Goal: Task Accomplishment & Management: Manage account settings

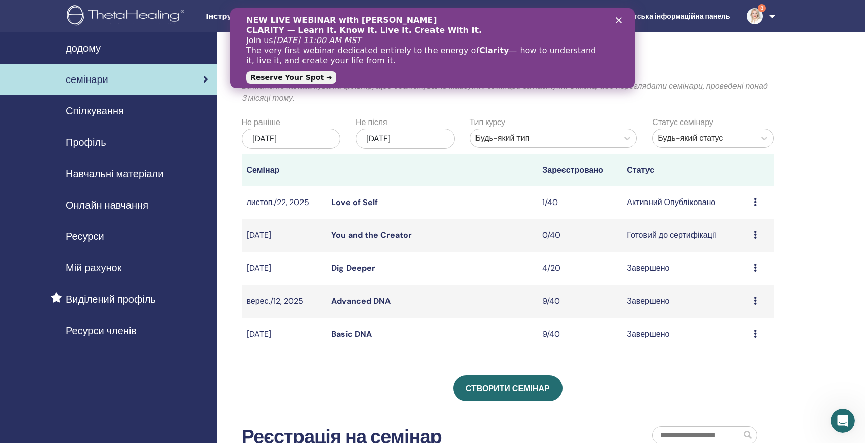
click at [759, 235] on div "Попередній перегляд Редагувати Присутні Скасувати" at bounding box center [761, 235] width 15 height 12
click at [752, 285] on p "Скасувати" at bounding box center [763, 289] width 80 height 12
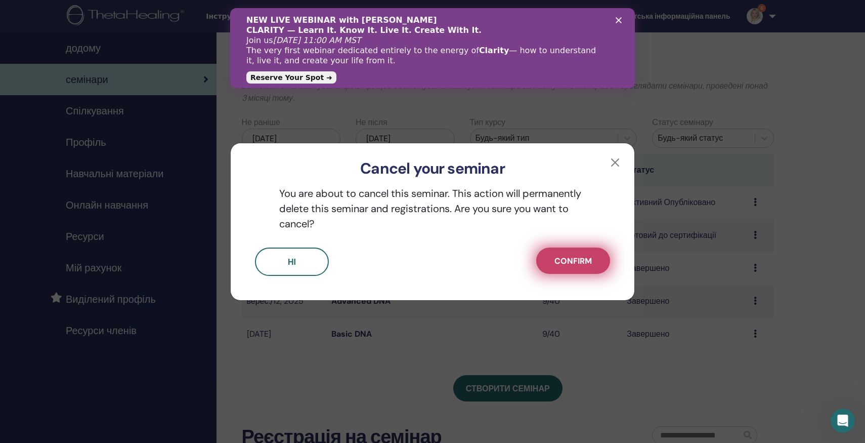
click at [559, 256] on span "Confirm" at bounding box center [573, 261] width 37 height 11
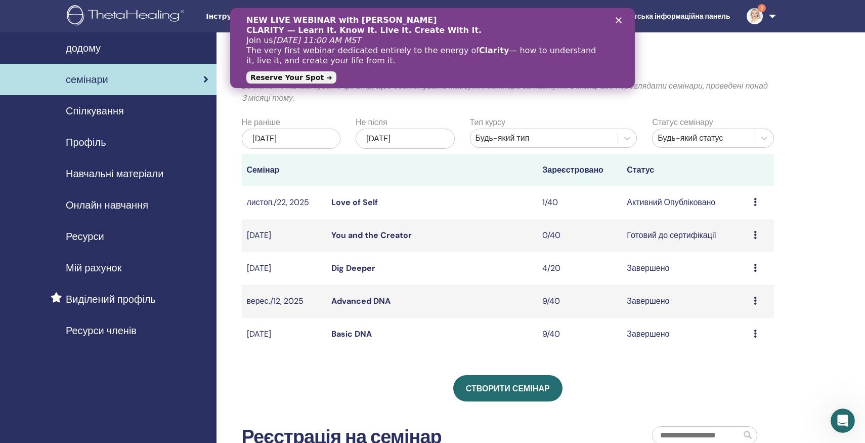
click at [373, 367] on div "Мої семінари Ви можете налаштувати фільтр, щоб досліджувати майбутні семінари з…" at bounding box center [508, 287] width 533 height 461
click at [678, 69] on h2 "[PERSON_NAME]" at bounding box center [508, 68] width 533 height 23
click at [750, 20] on img at bounding box center [755, 16] width 16 height 16
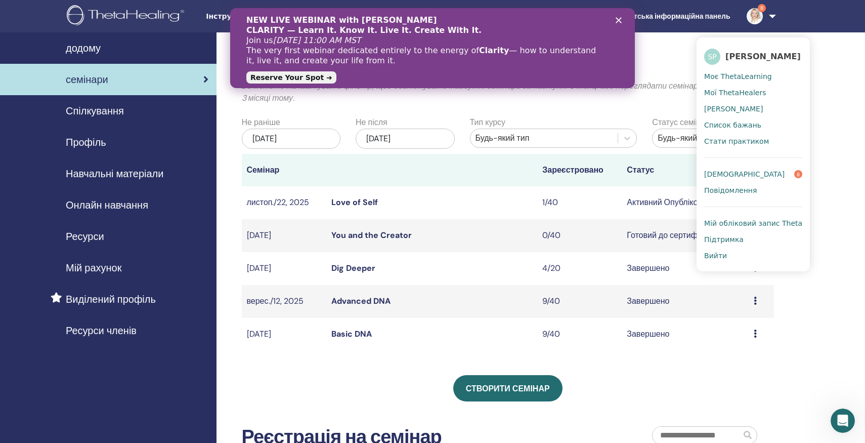
click at [719, 175] on span "[DEMOGRAPHIC_DATA]" at bounding box center [744, 173] width 80 height 9
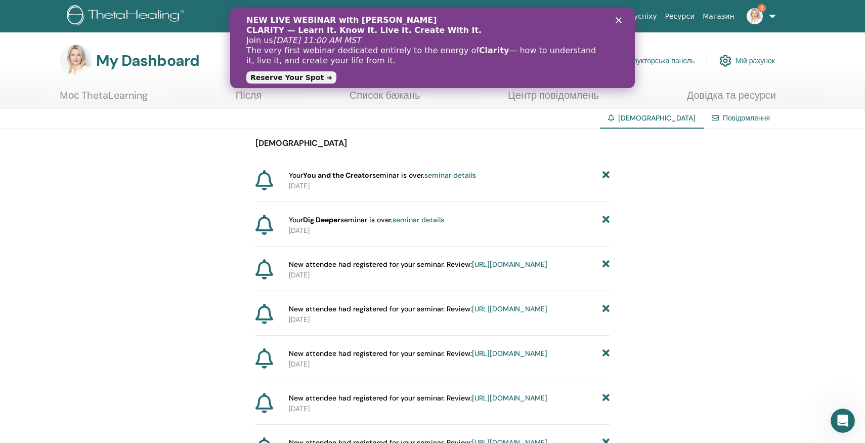
click at [603, 175] on icon at bounding box center [606, 175] width 7 height 11
click at [608, 174] on icon at bounding box center [606, 175] width 7 height 11
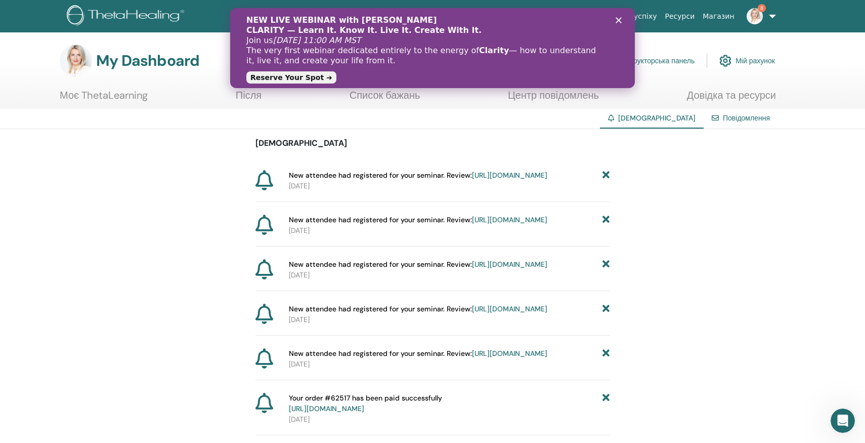
click at [605, 176] on icon at bounding box center [606, 175] width 7 height 11
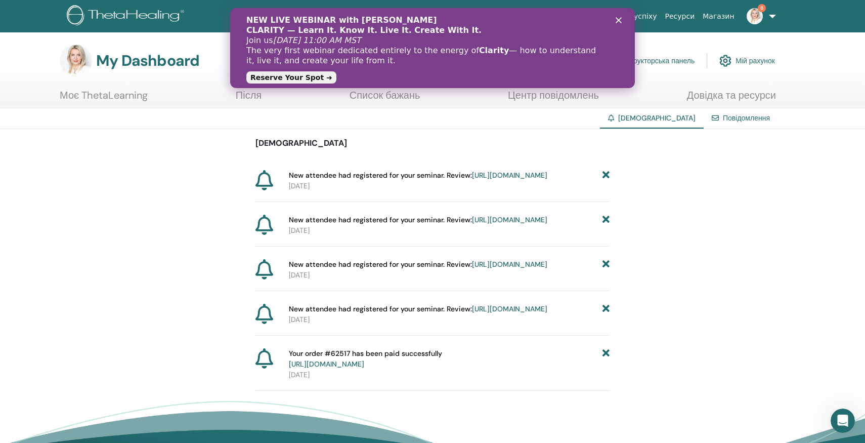
click at [604, 180] on icon at bounding box center [606, 175] width 7 height 11
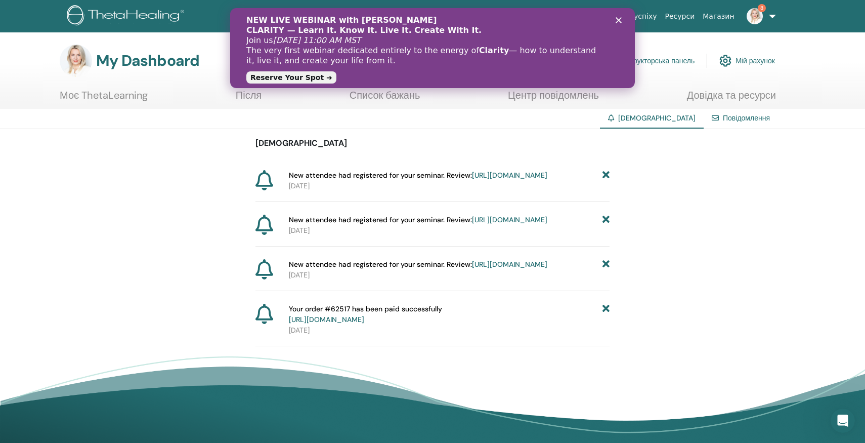
click at [604, 180] on icon at bounding box center [606, 175] width 7 height 11
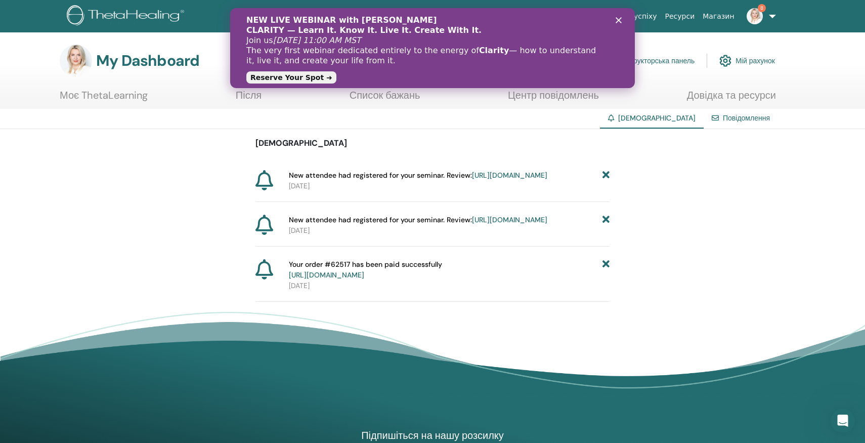
click at [604, 180] on icon at bounding box center [606, 175] width 7 height 11
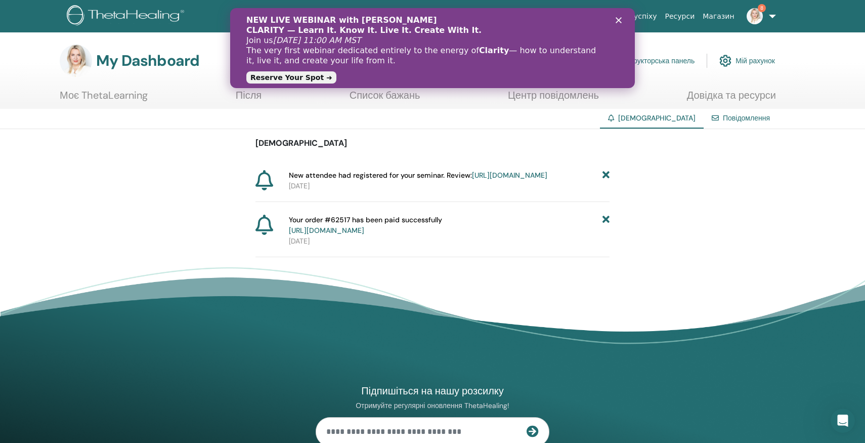
click at [604, 180] on icon at bounding box center [606, 175] width 7 height 11
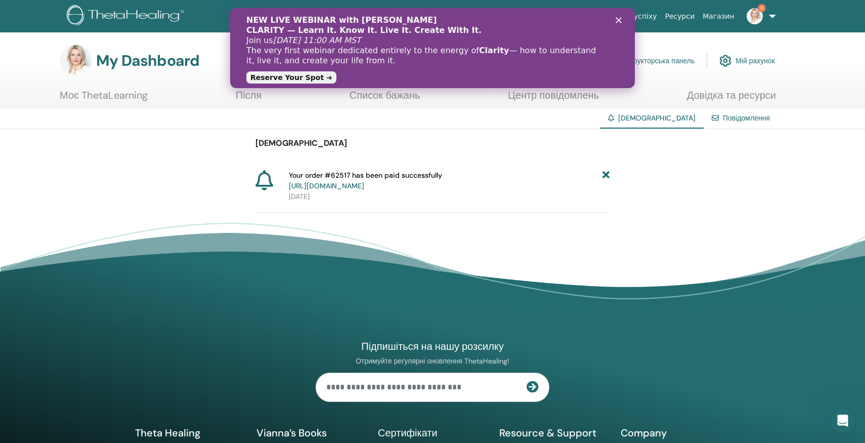
click at [604, 180] on icon at bounding box center [606, 180] width 7 height 21
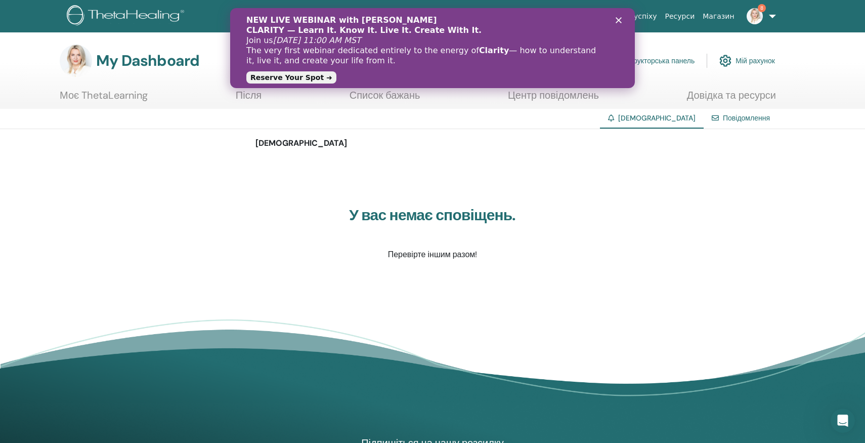
click at [759, 19] on img at bounding box center [755, 16] width 16 height 16
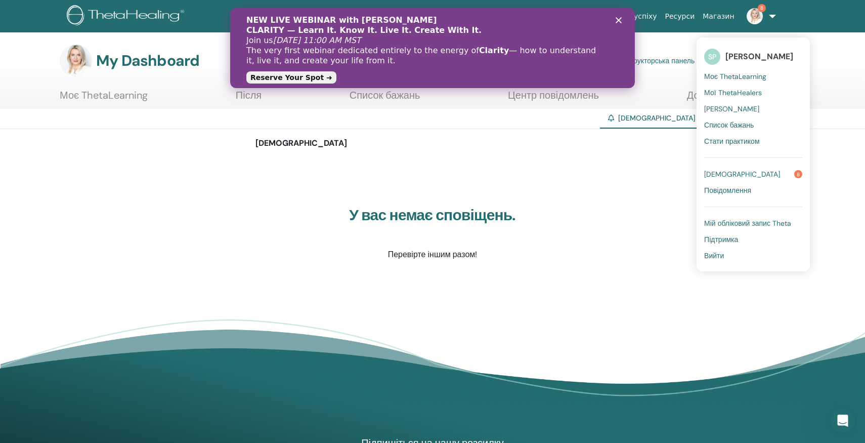
click at [724, 172] on span "[DEMOGRAPHIC_DATA]" at bounding box center [742, 173] width 76 height 9
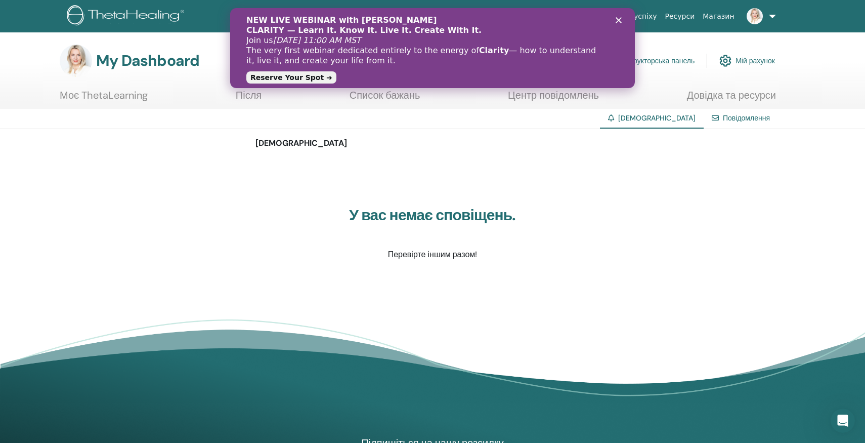
click at [657, 58] on link "Інструкторська панель" at bounding box center [650, 61] width 90 height 22
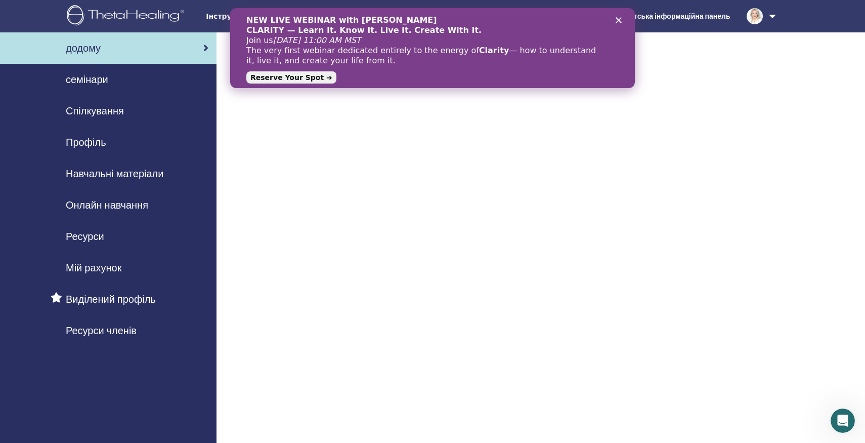
click at [93, 81] on span "семінари" at bounding box center [87, 79] width 43 height 15
